Goal: Navigation & Orientation: Find specific page/section

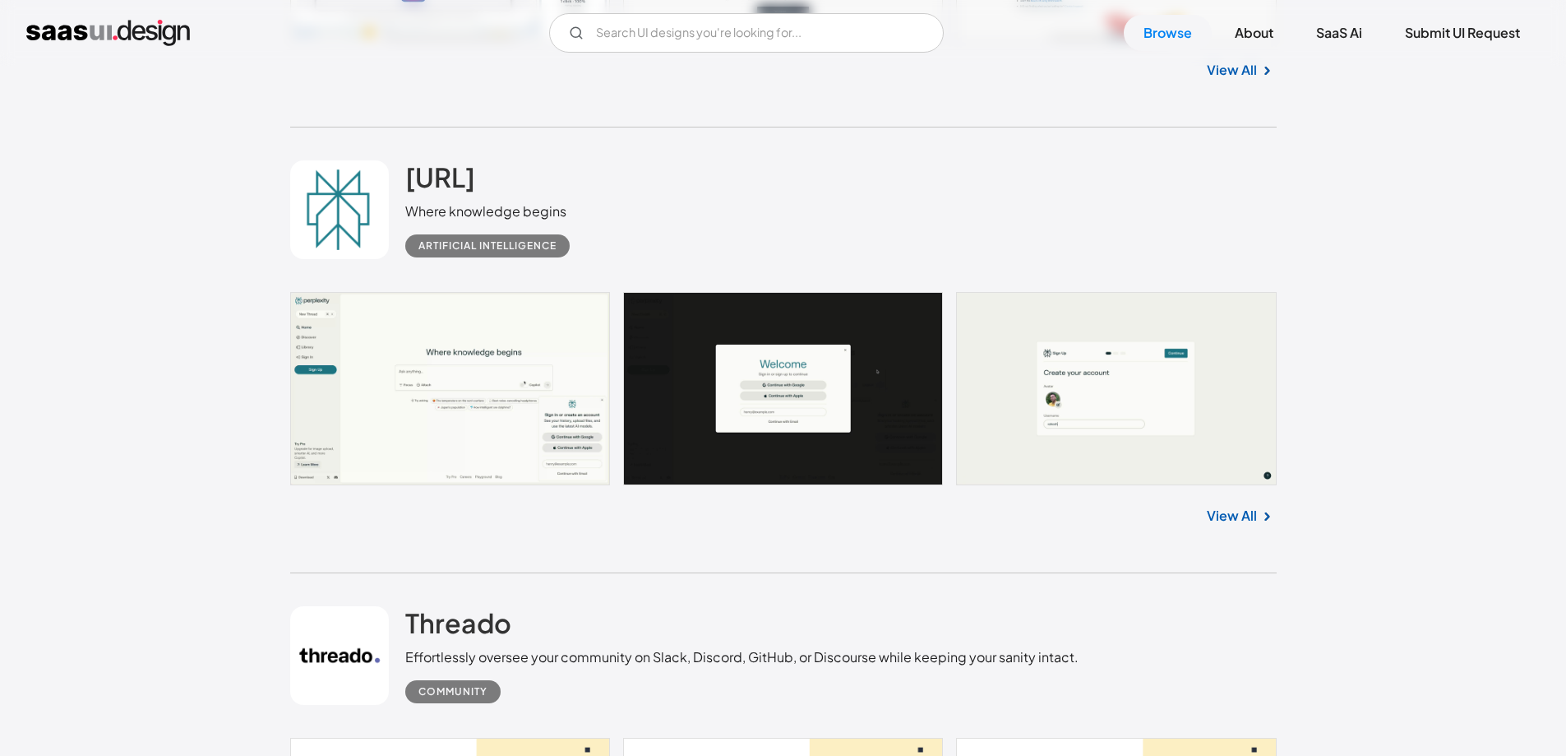
scroll to position [3008, 0]
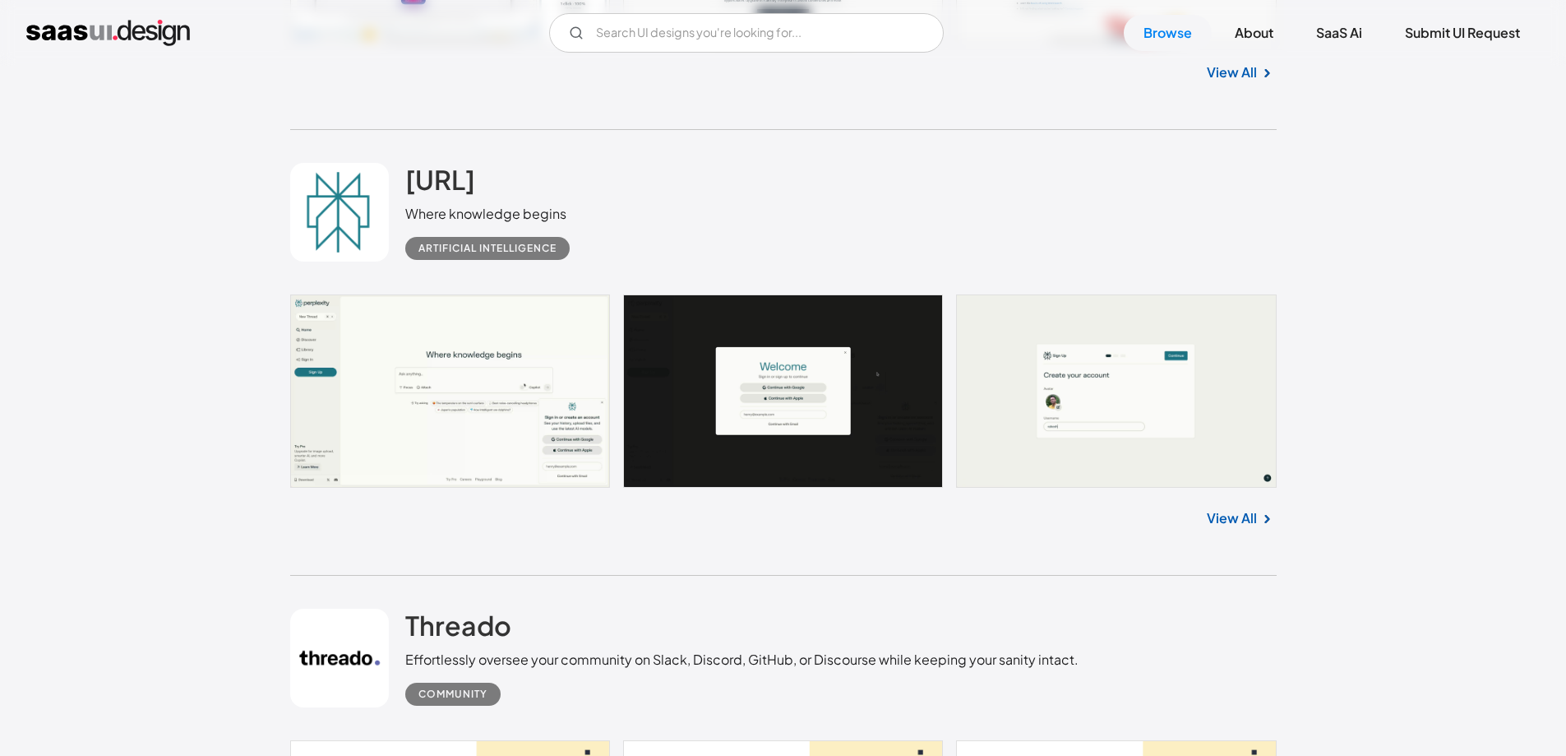
click at [457, 364] on link at bounding box center [783, 390] width 987 height 193
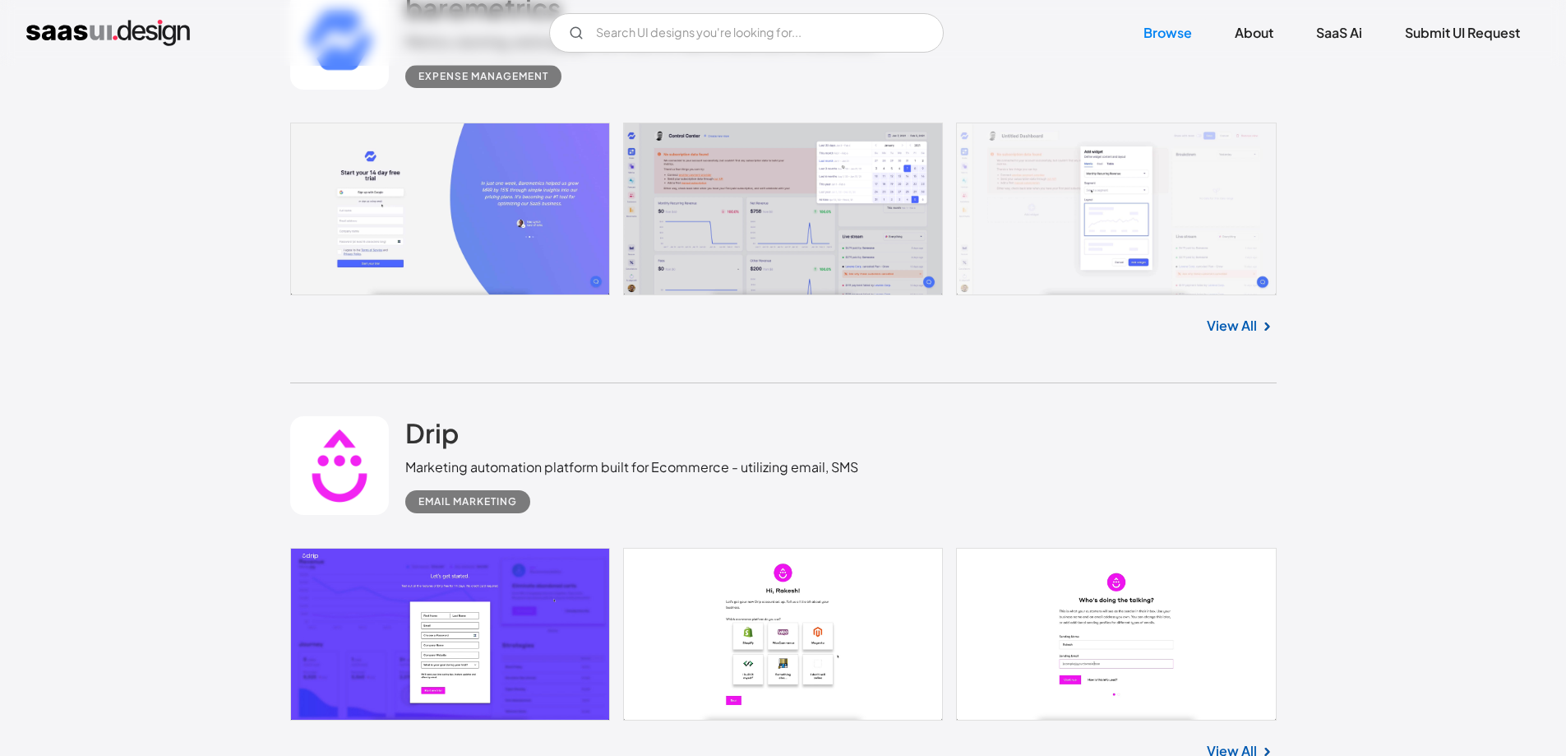
scroll to position [5063, 0]
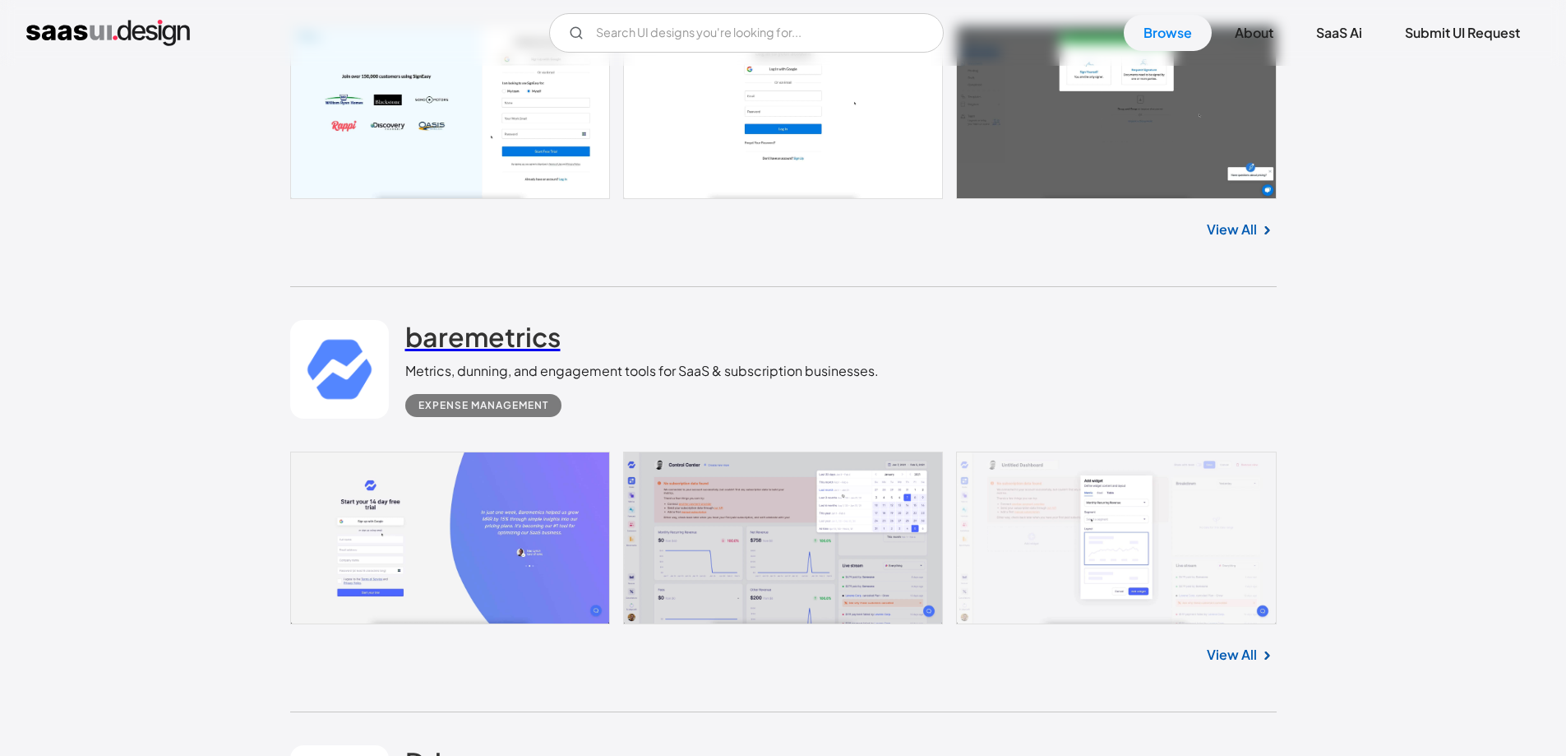
click at [533, 348] on h2 "baremetrics" at bounding box center [482, 336] width 155 height 33
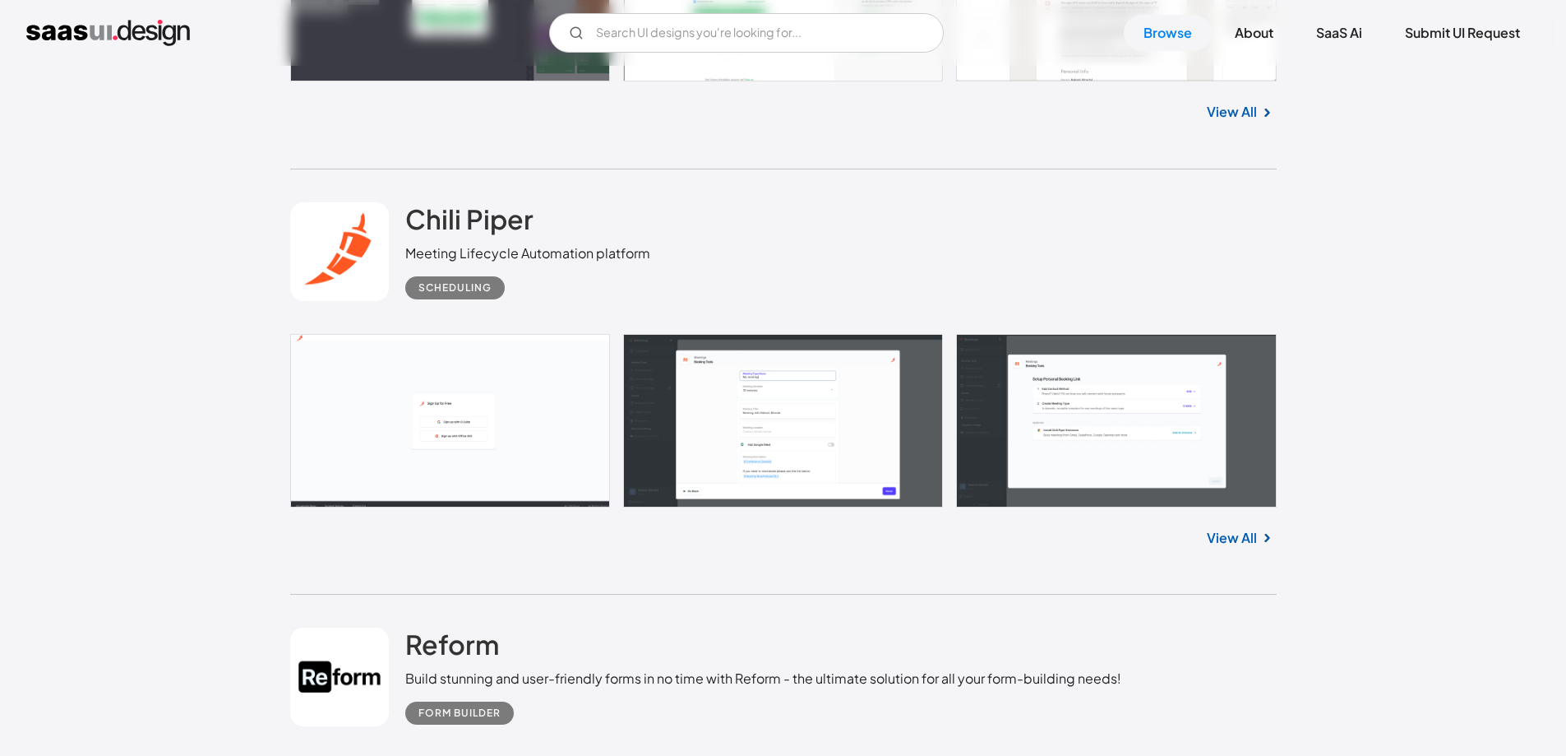
scroll to position [22001, 0]
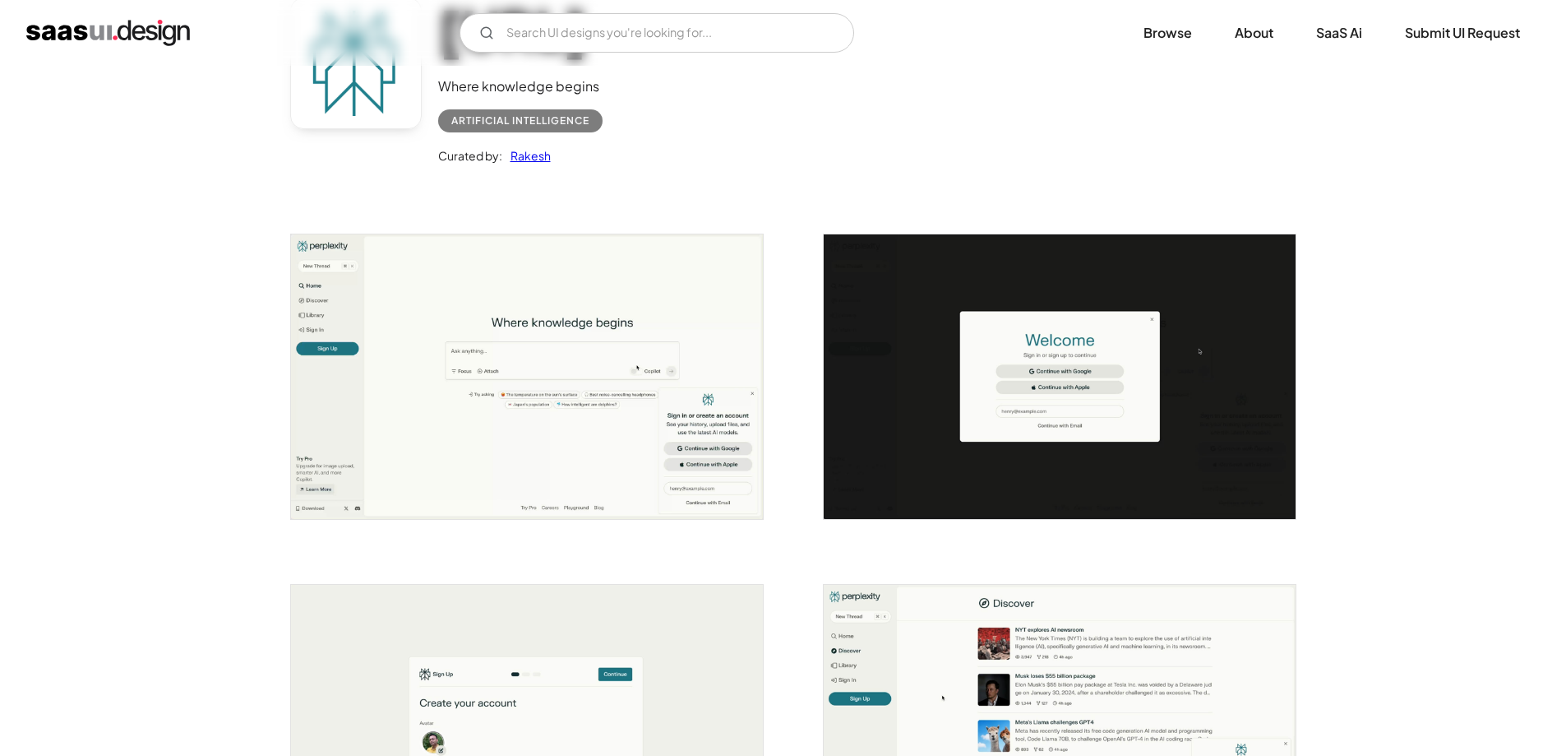
scroll to position [329, 0]
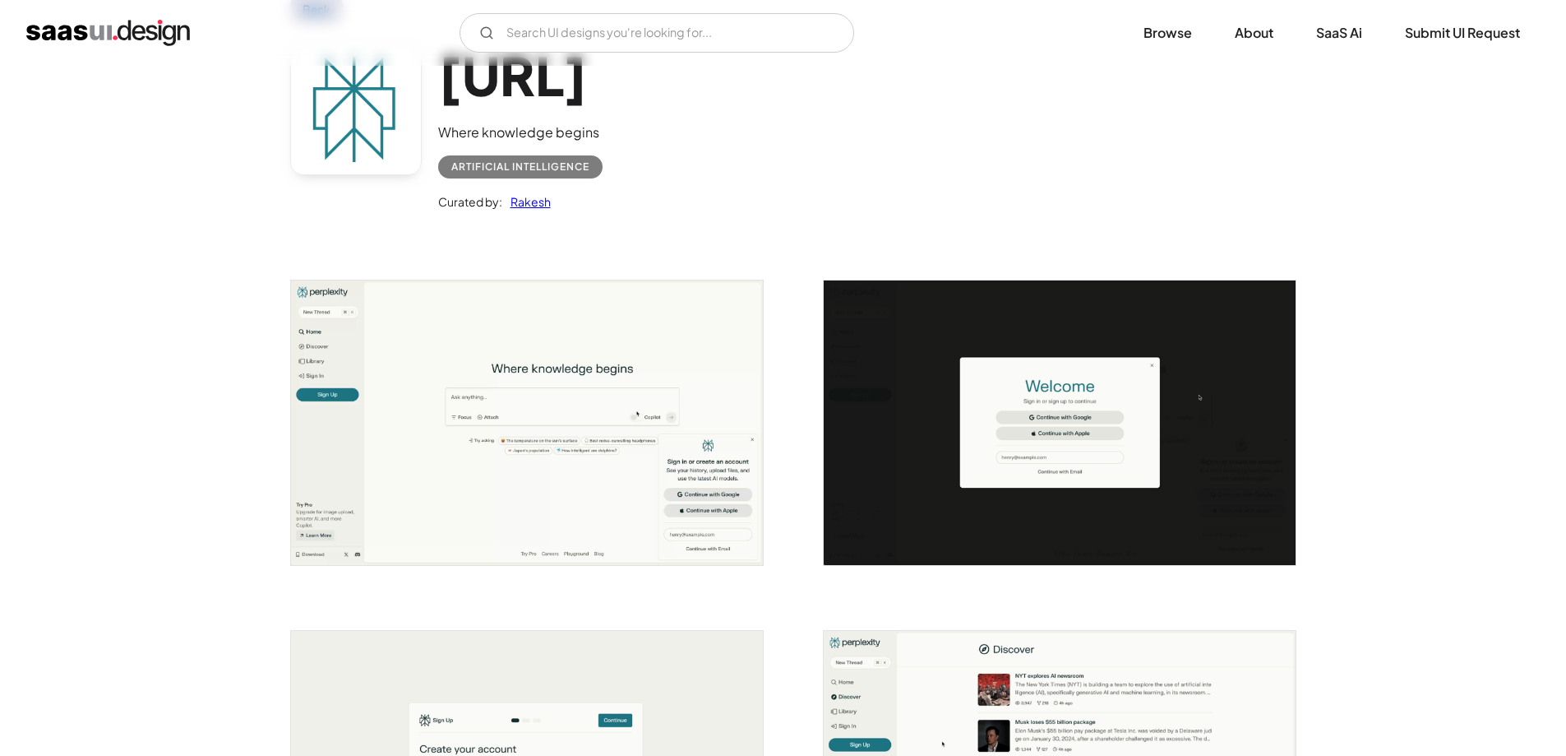
scroll to position [0, 0]
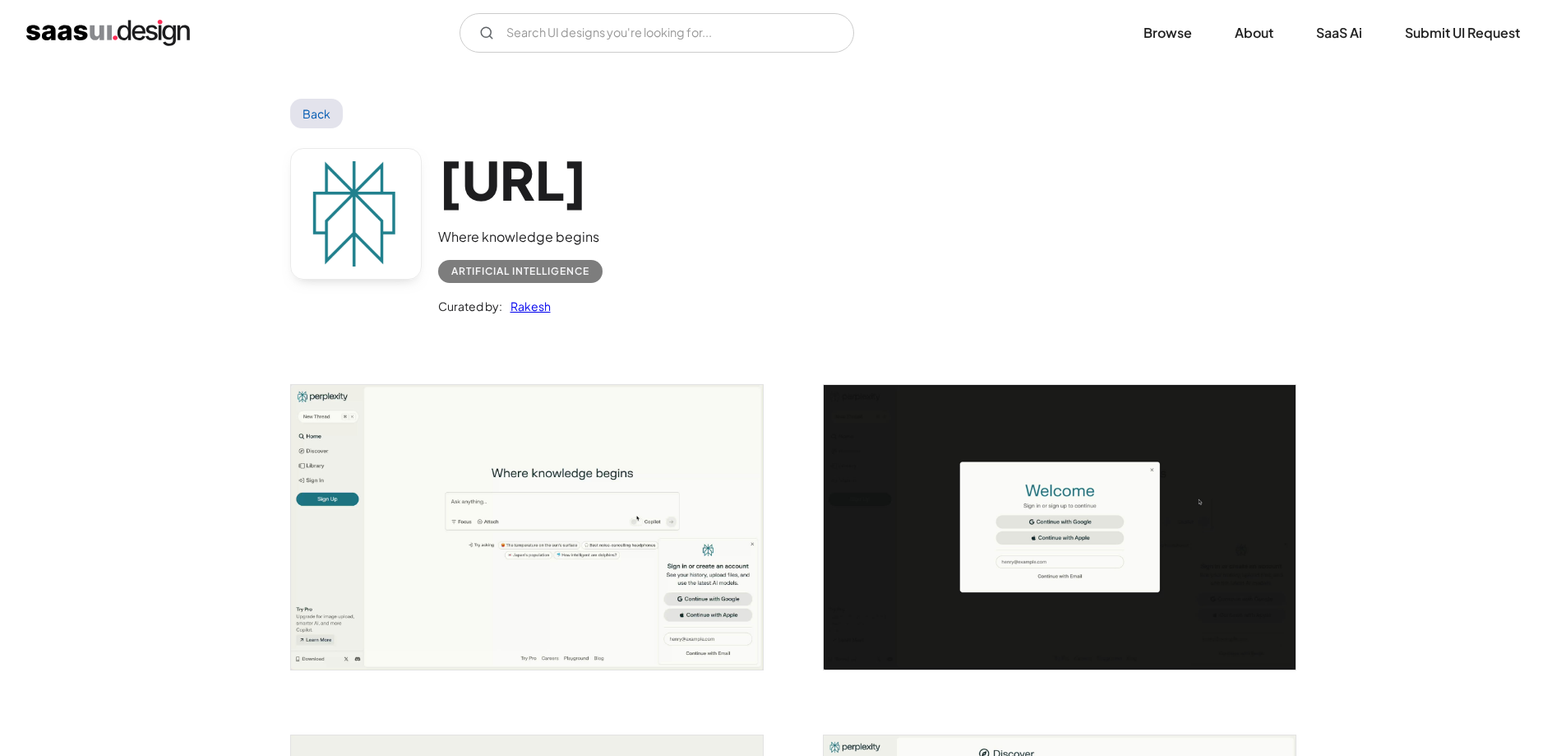
click at [295, 107] on link "Back" at bounding box center [316, 114] width 53 height 30
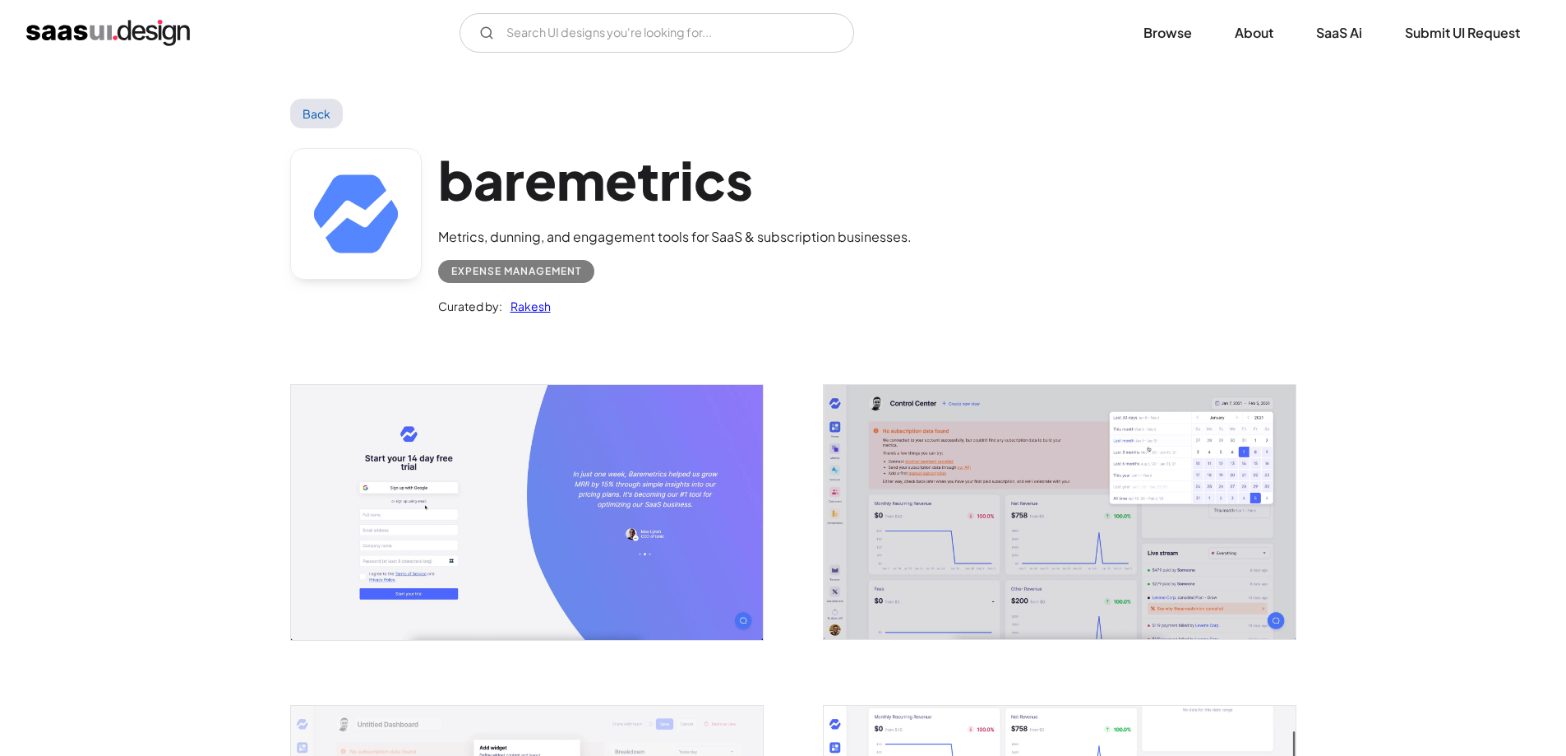
click at [337, 121] on link "Back" at bounding box center [316, 114] width 53 height 30
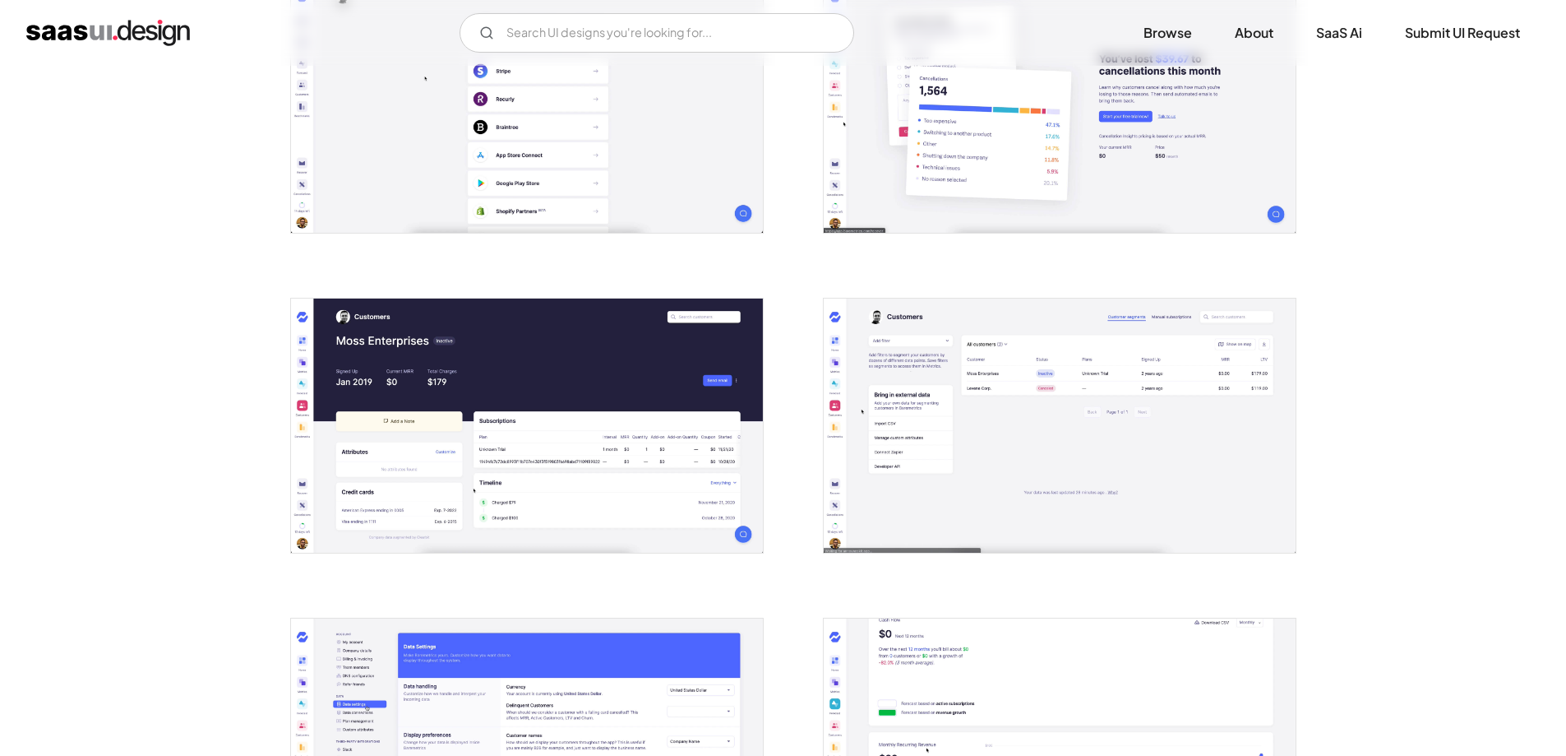
scroll to position [2138, 0]
